Goal: Task Accomplishment & Management: Manage account settings

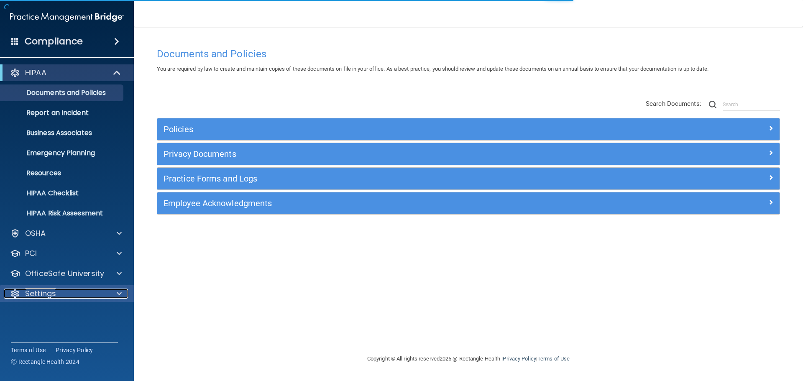
click at [68, 295] on div "Settings" at bounding box center [56, 294] width 104 height 10
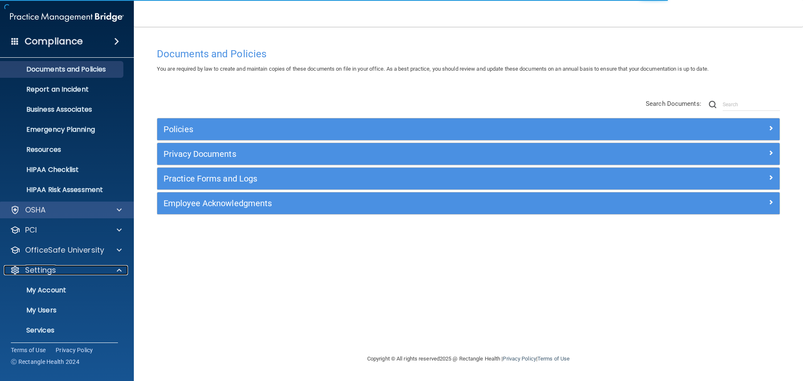
scroll to position [46, 0]
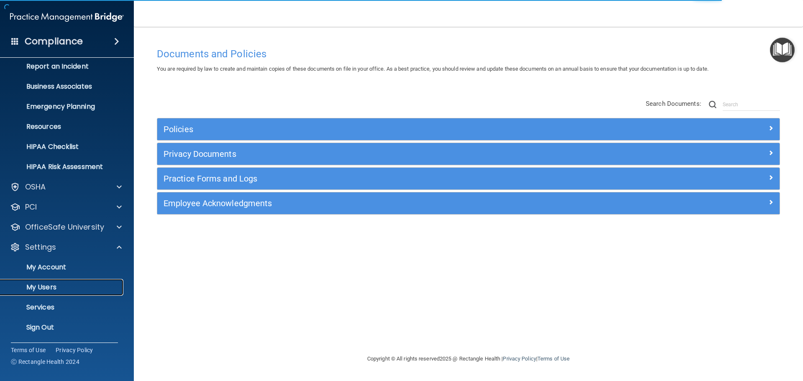
click at [69, 291] on p "My Users" at bounding box center [62, 287] width 114 height 8
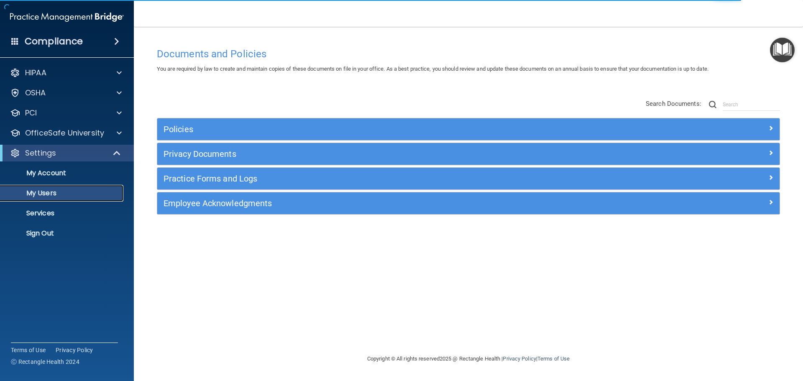
select select "20"
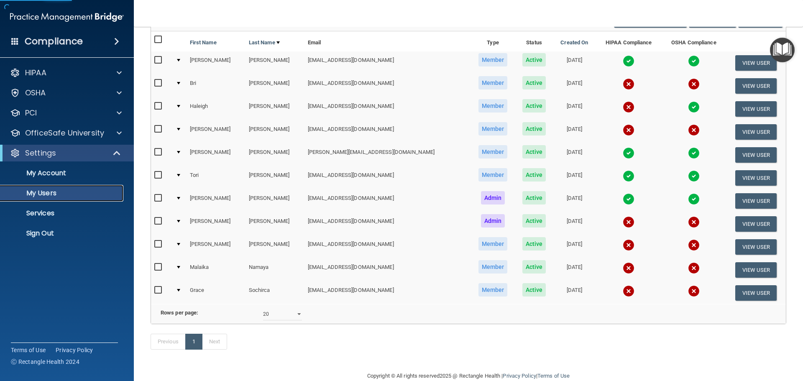
scroll to position [84, 0]
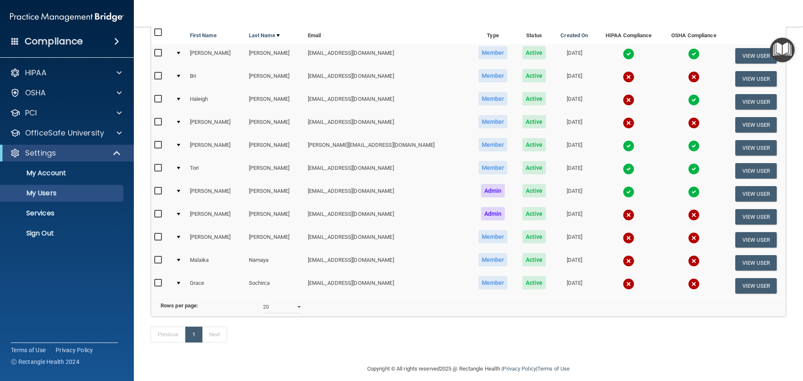
click at [180, 76] on div at bounding box center [178, 76] width 3 height 3
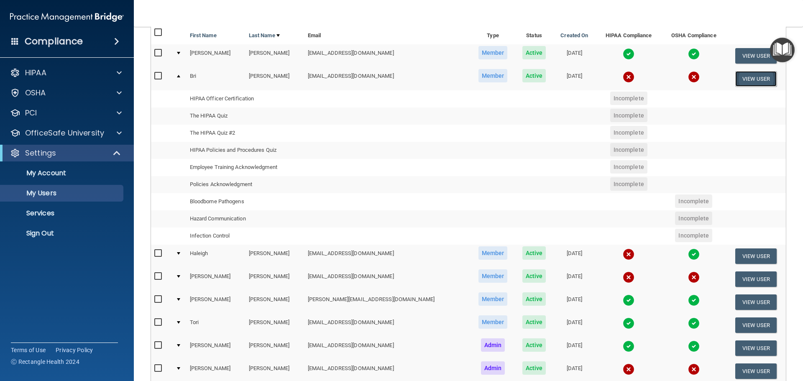
click at [736, 82] on button "View User" at bounding box center [755, 78] width 41 height 15
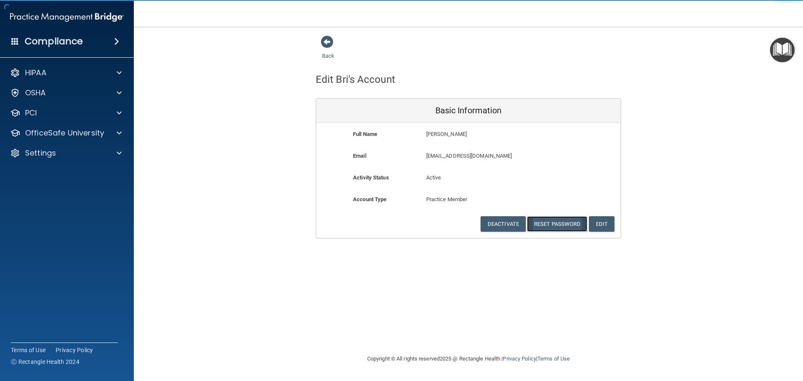
click at [576, 222] on button "Reset Password" at bounding box center [557, 223] width 60 height 15
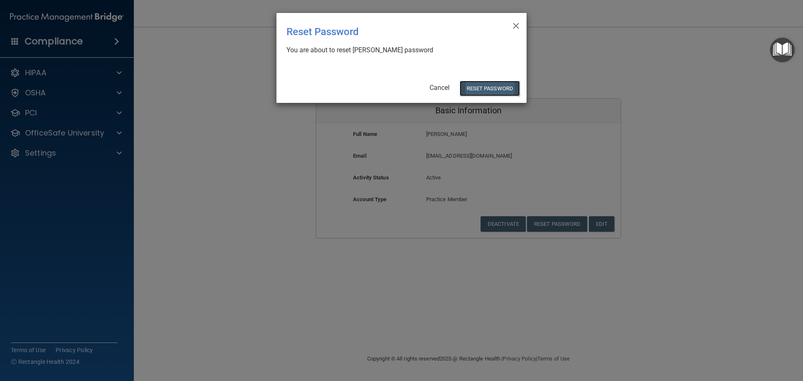
click at [505, 90] on button "Reset Password" at bounding box center [490, 88] width 60 height 15
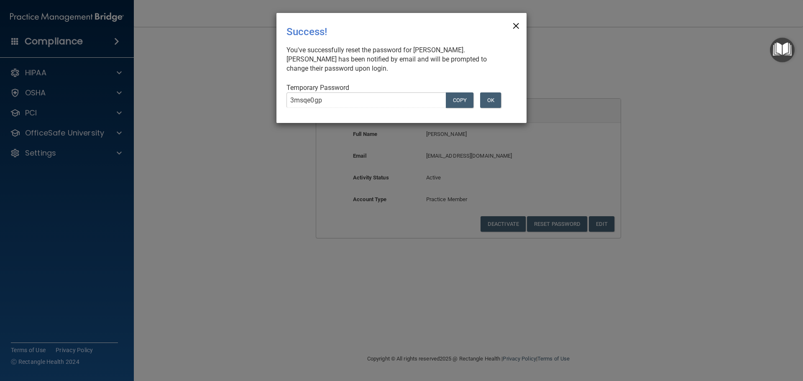
click at [517, 26] on span "×" at bounding box center [516, 24] width 8 height 17
